Goal: Transaction & Acquisition: Purchase product/service

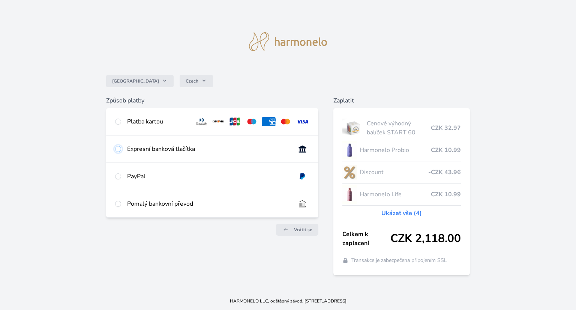
click at [118, 149] on input "radio" at bounding box center [118, 149] width 6 height 6
radio input "true"
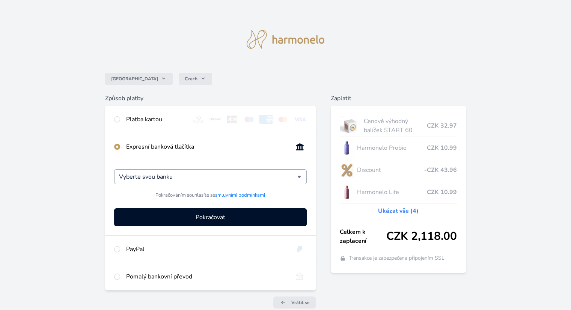
click at [299, 175] on div "Vyberte svou banku" at bounding box center [210, 176] width 192 height 15
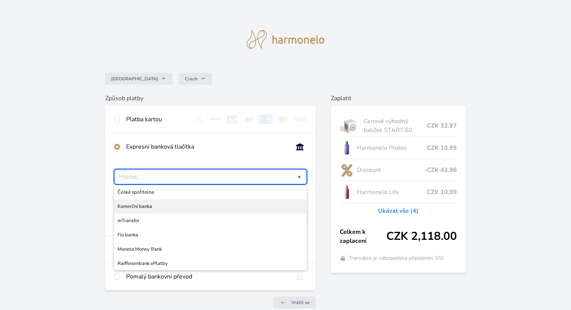
click at [131, 206] on span "Komerční banka" at bounding box center [209, 207] width 185 height 8
type input "Komerční banka"
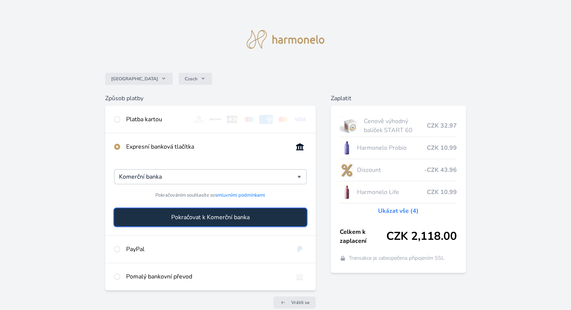
click at [209, 218] on span "Pokračovat k Komerční banka" at bounding box center [210, 217] width 78 height 9
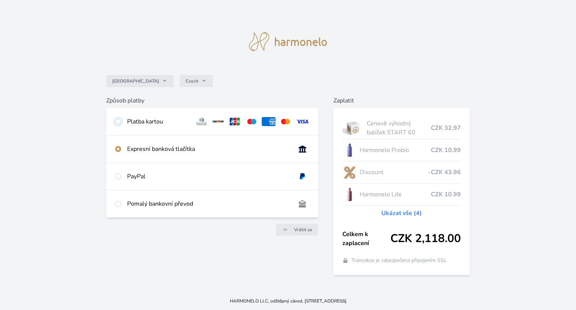
click at [118, 122] on input "radio" at bounding box center [118, 122] width 6 height 6
radio input "true"
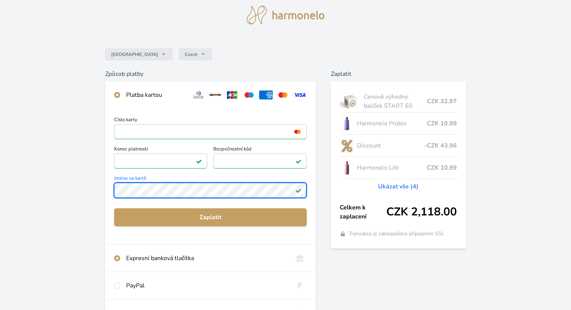
scroll to position [38, 0]
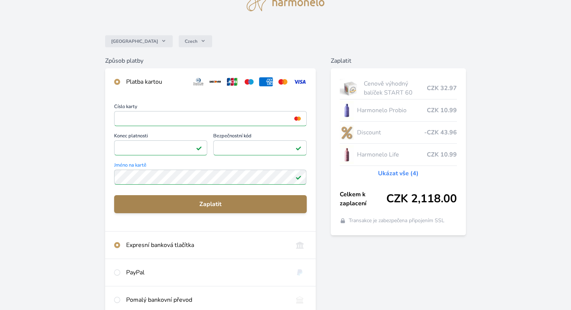
click at [209, 205] on span "Zaplatit" at bounding box center [210, 204] width 180 height 9
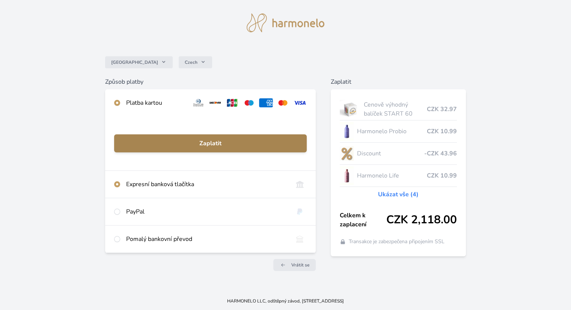
scroll to position [17, 0]
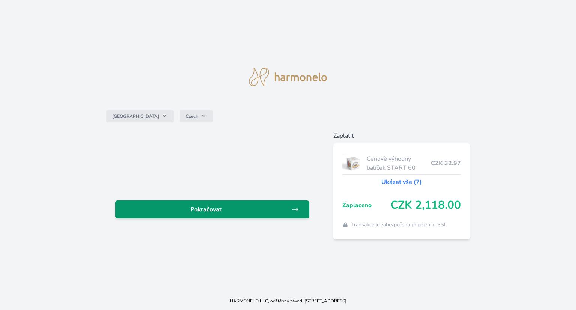
click at [215, 206] on span "Pokračovat" at bounding box center [206, 209] width 170 height 9
